Goal: Navigation & Orientation: Find specific page/section

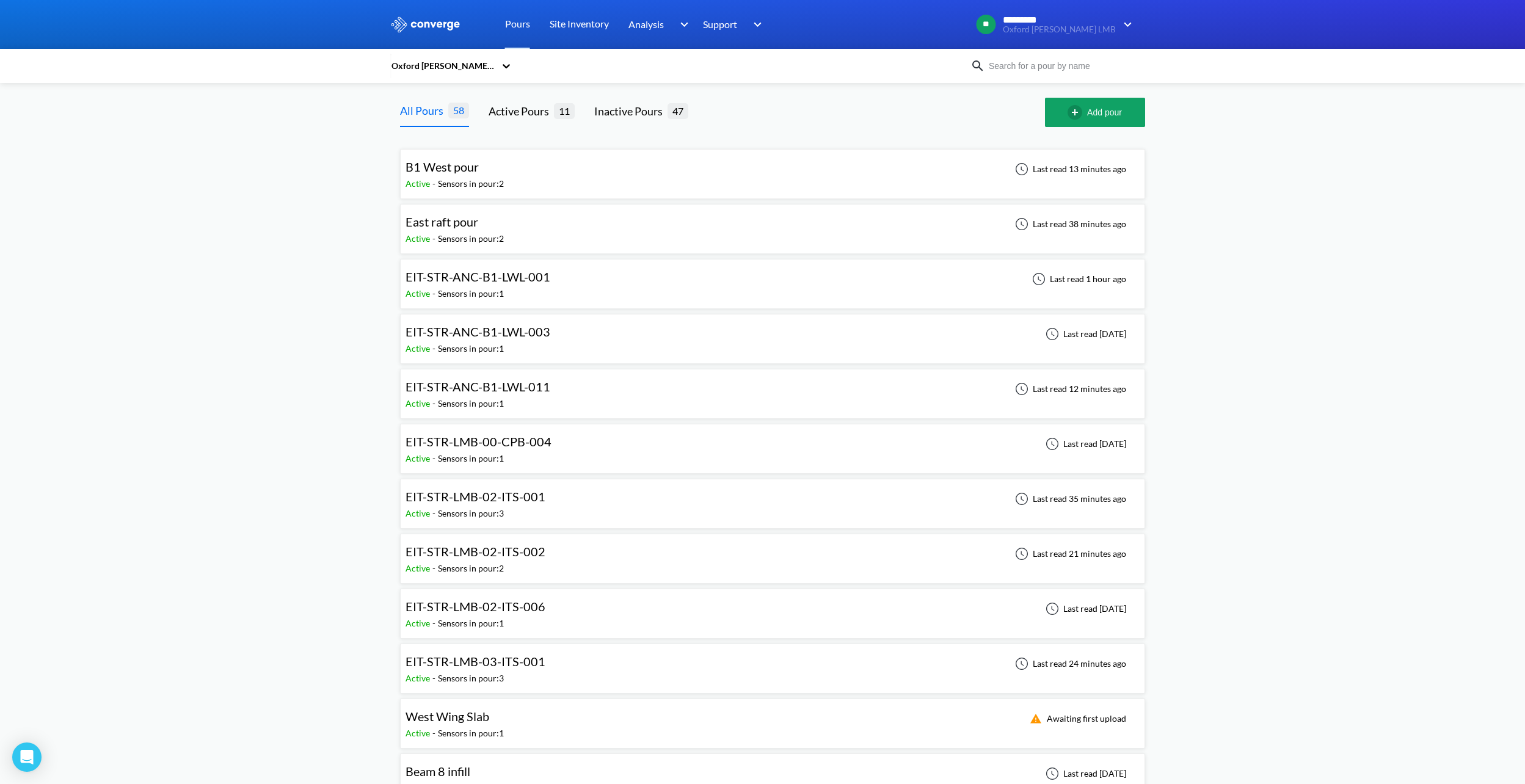
click at [511, 334] on span "EIT-STR-ANC-B1-LWL-003" at bounding box center [478, 331] width 145 height 15
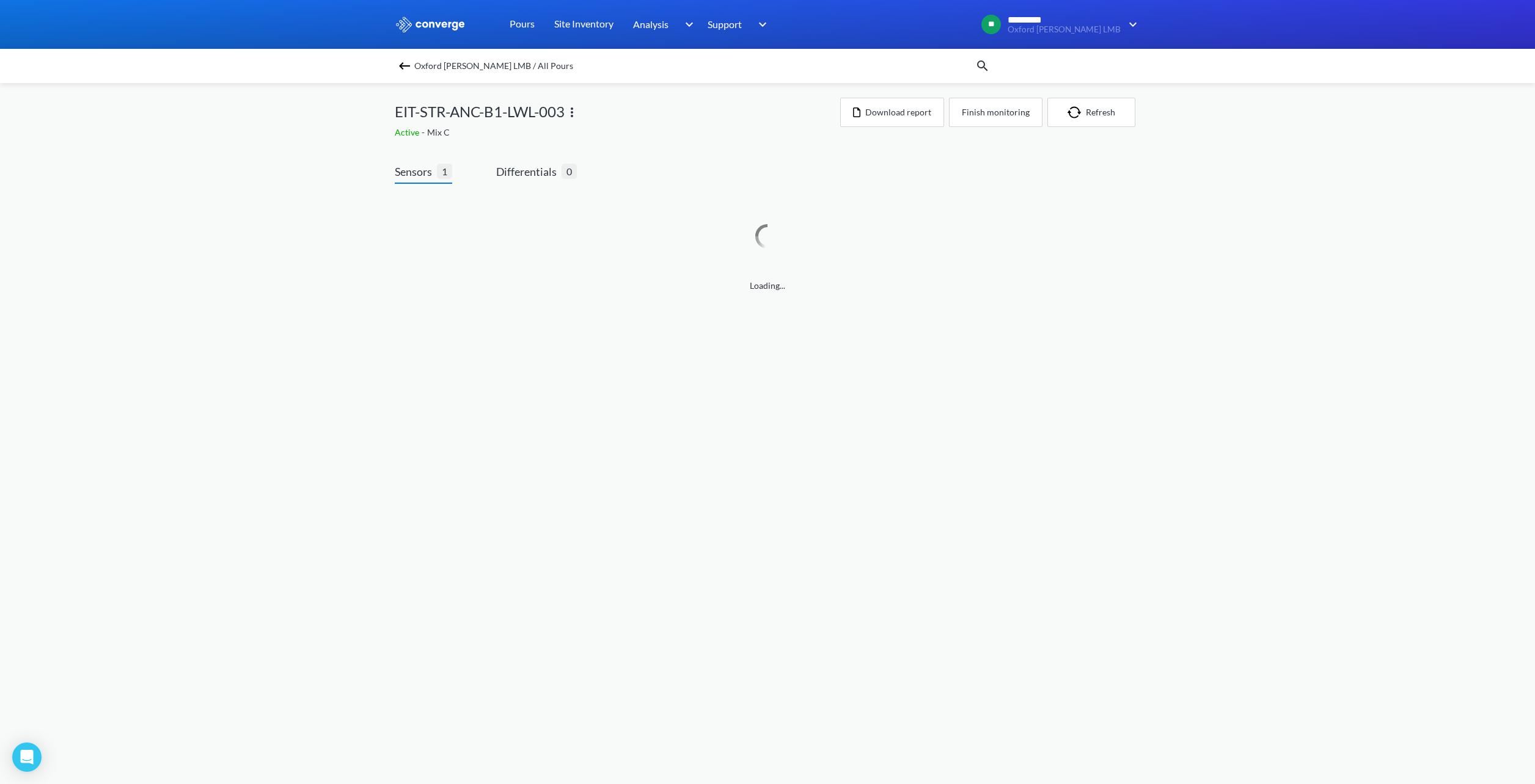
click at [511, 334] on body "Sorry, this feature is not available in the demo OK MENU Oxford [PERSON_NAME] L…" at bounding box center [768, 392] width 1535 height 784
click at [310, 284] on div "MENU Oxford [PERSON_NAME] LMB Pours Site Inventory Analysis Concrete Performanc…" at bounding box center [768, 158] width 1535 height 317
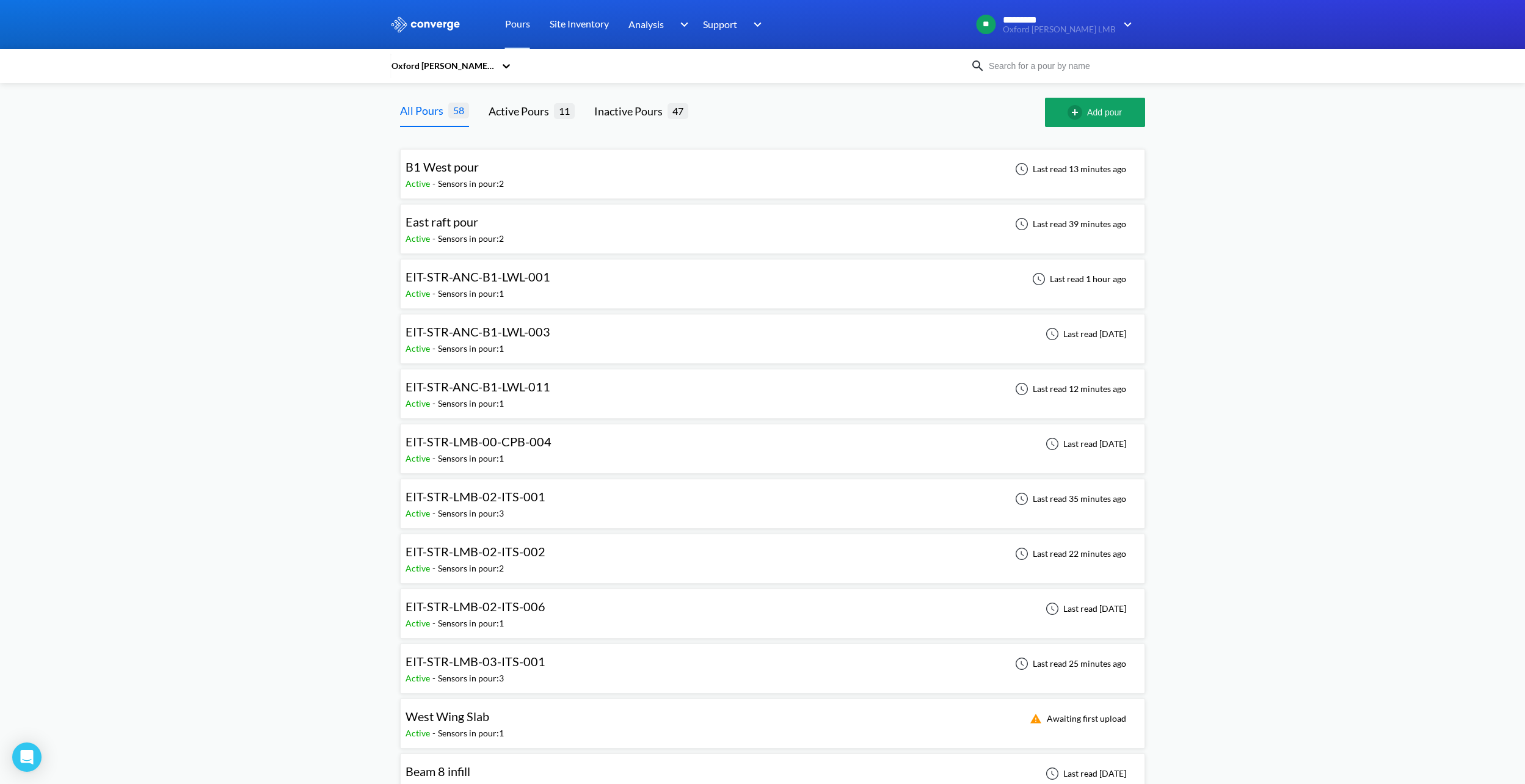
click at [476, 279] on span "EIT-STR-ANC-B1-LWL-001" at bounding box center [478, 276] width 145 height 15
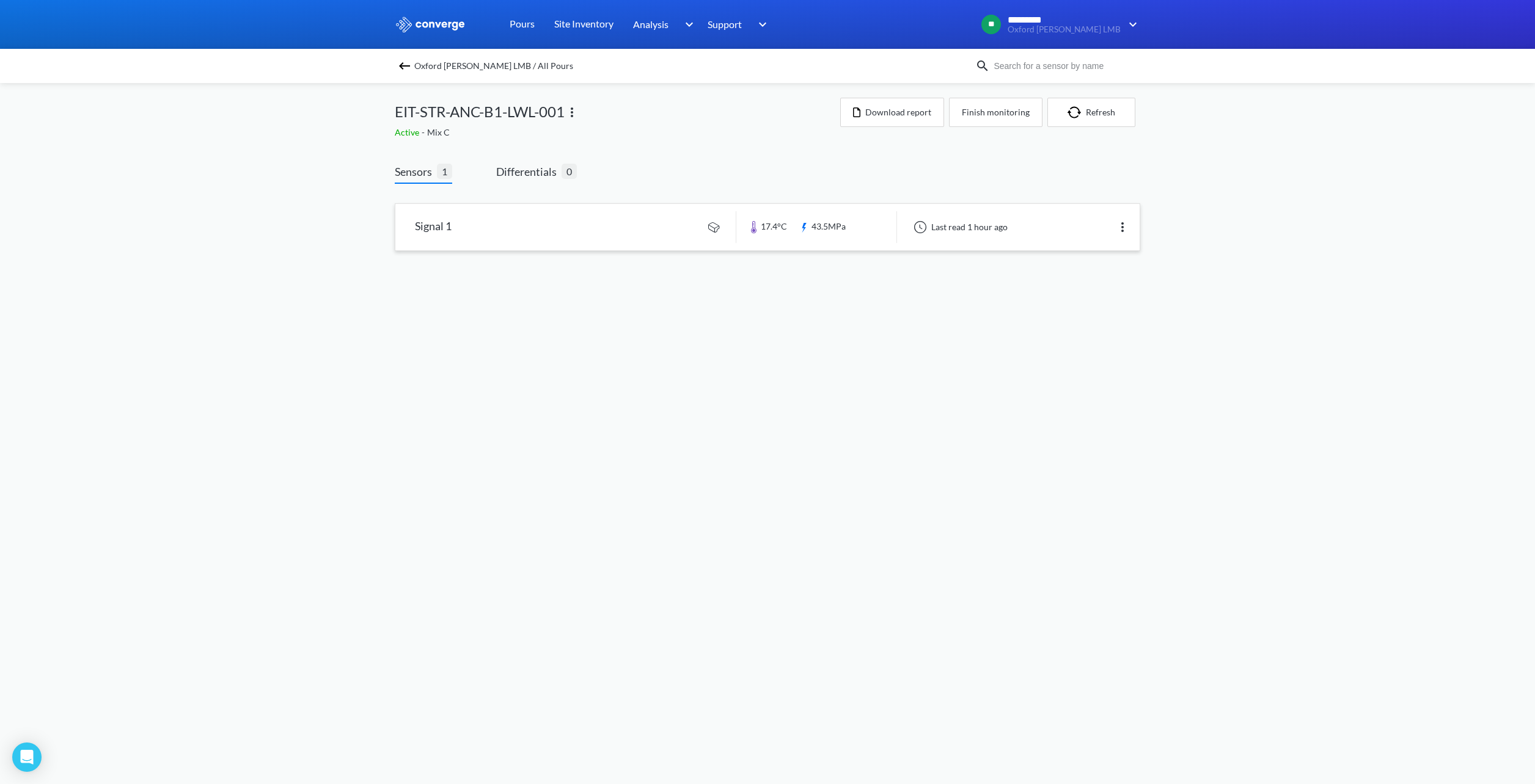
click at [594, 236] on link at bounding box center [767, 227] width 744 height 46
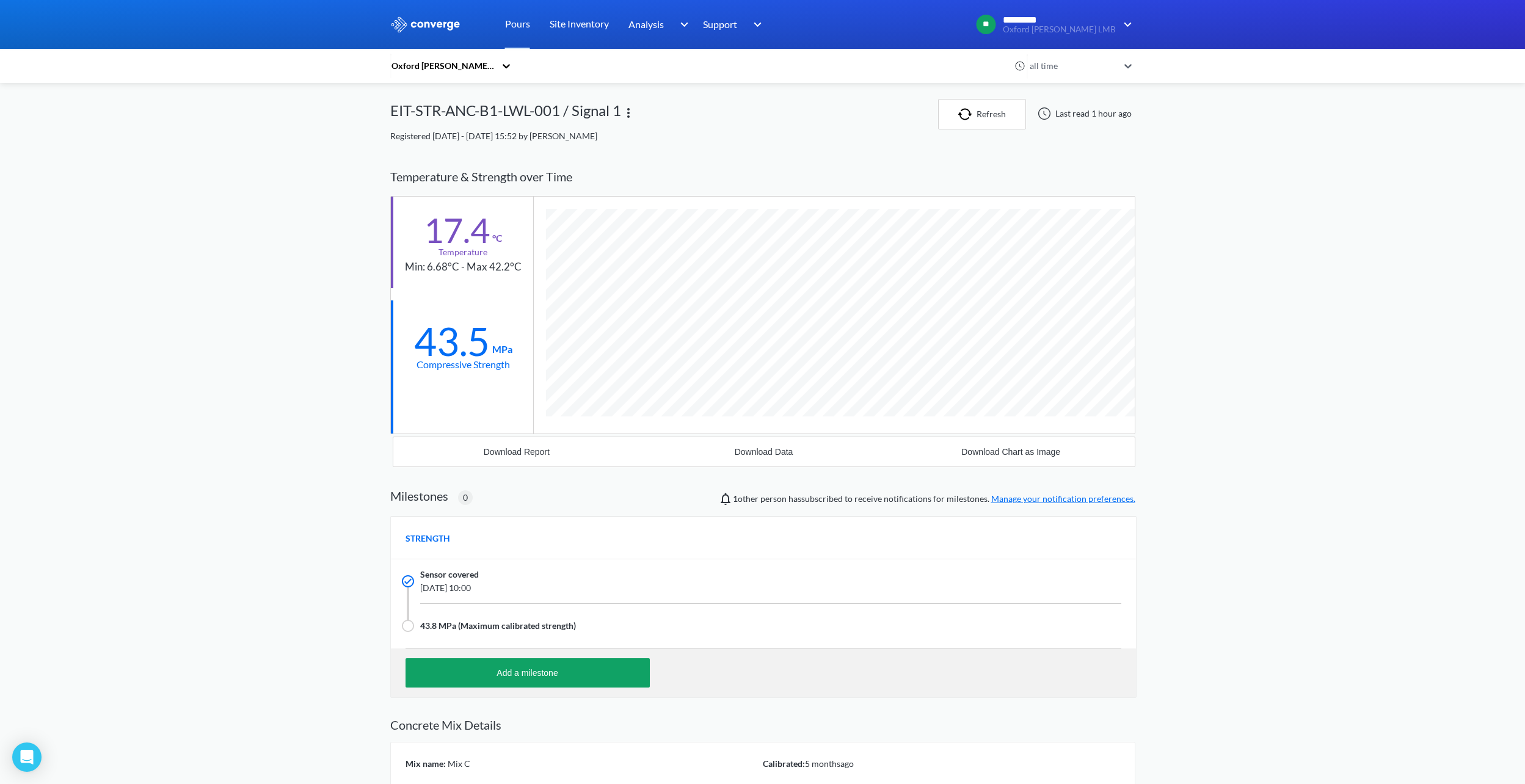
scroll to position [776, 746]
